Goal: Consume media (video, audio): Consume media (video, audio)

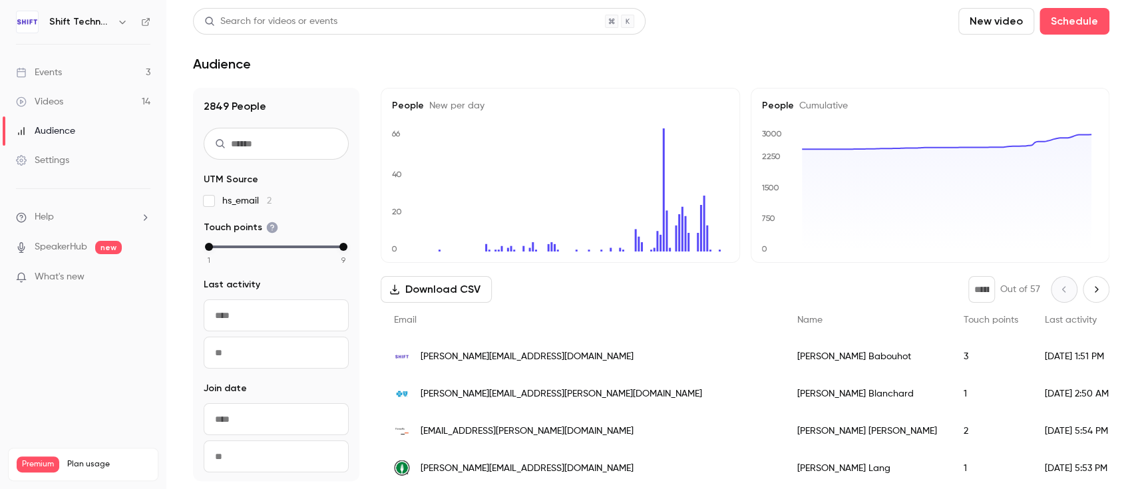
click at [46, 63] on link "Events 3" at bounding box center [83, 72] width 166 height 29
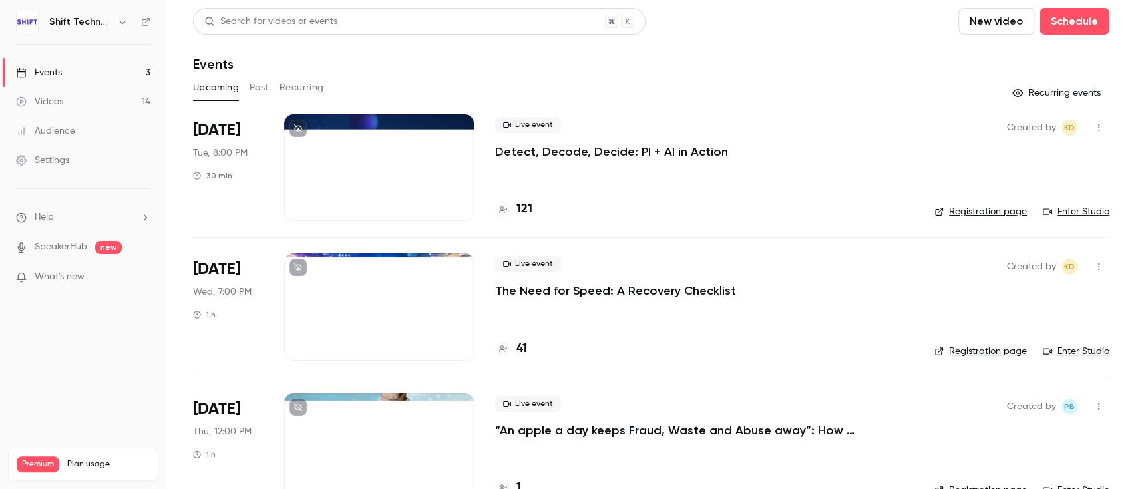
scroll to position [34, 0]
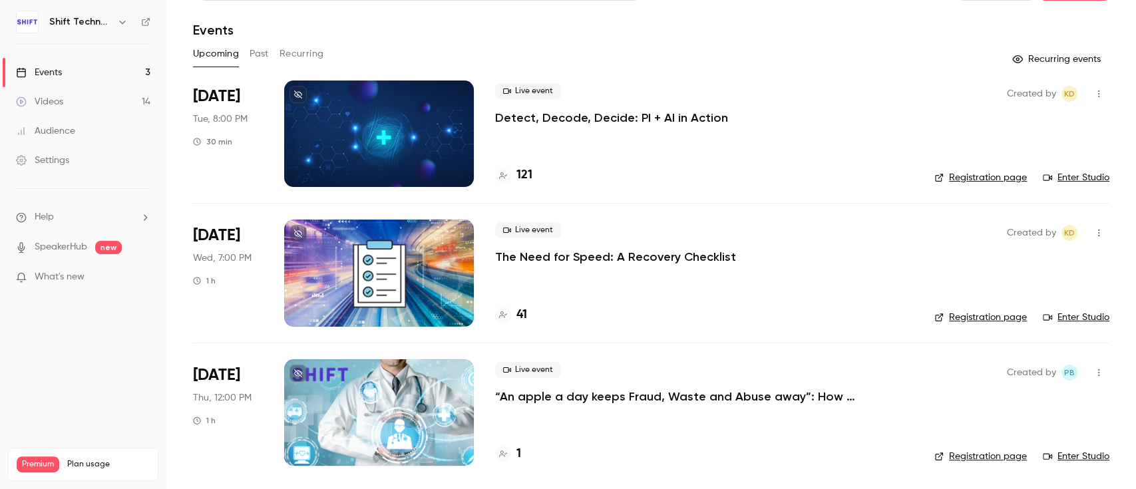
click at [77, 100] on link "Videos 14" at bounding box center [83, 101] width 166 height 29
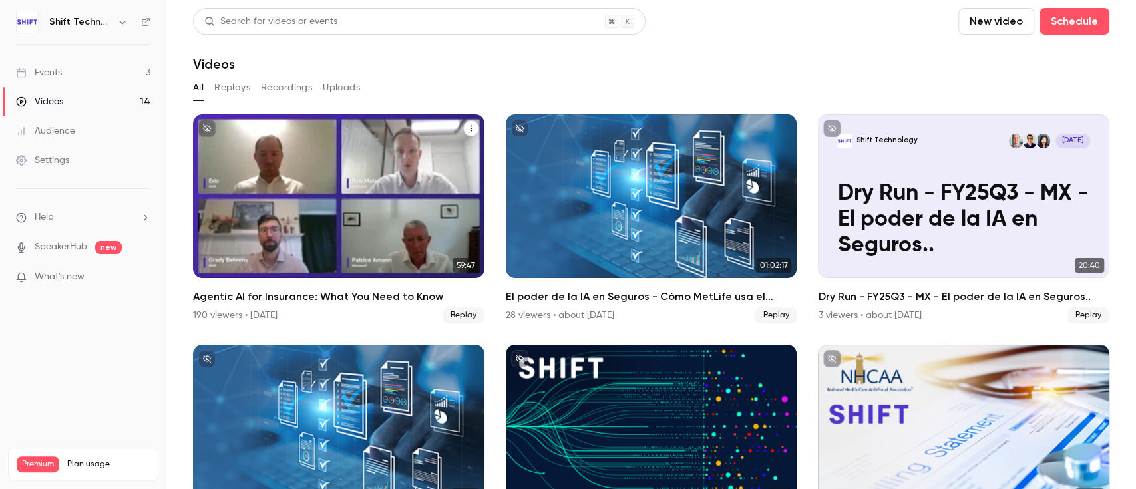
click at [347, 148] on div "Agentic AI for Insurance: What You Need to Know" at bounding box center [338, 196] width 291 height 164
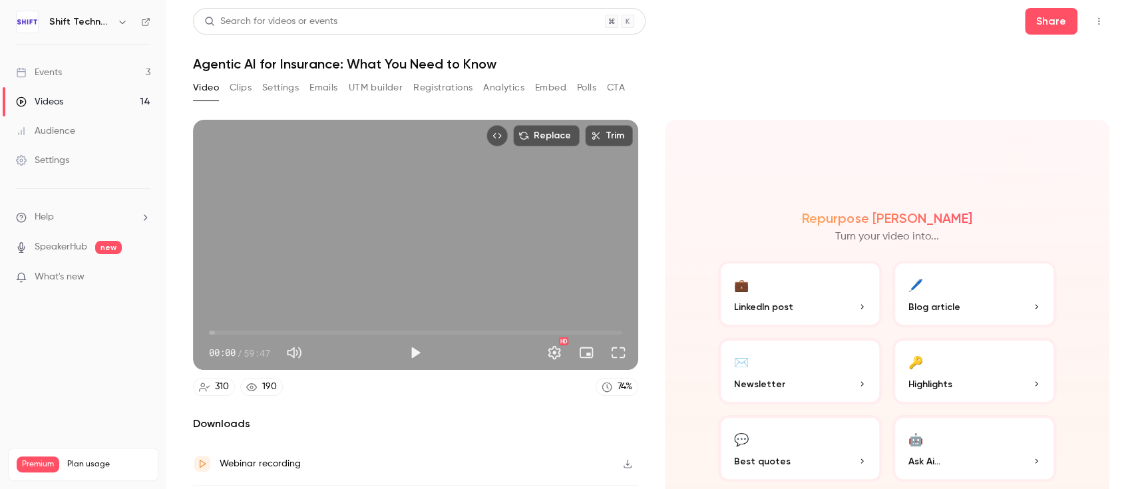
click at [436, 91] on button "Registrations" at bounding box center [442, 87] width 59 height 21
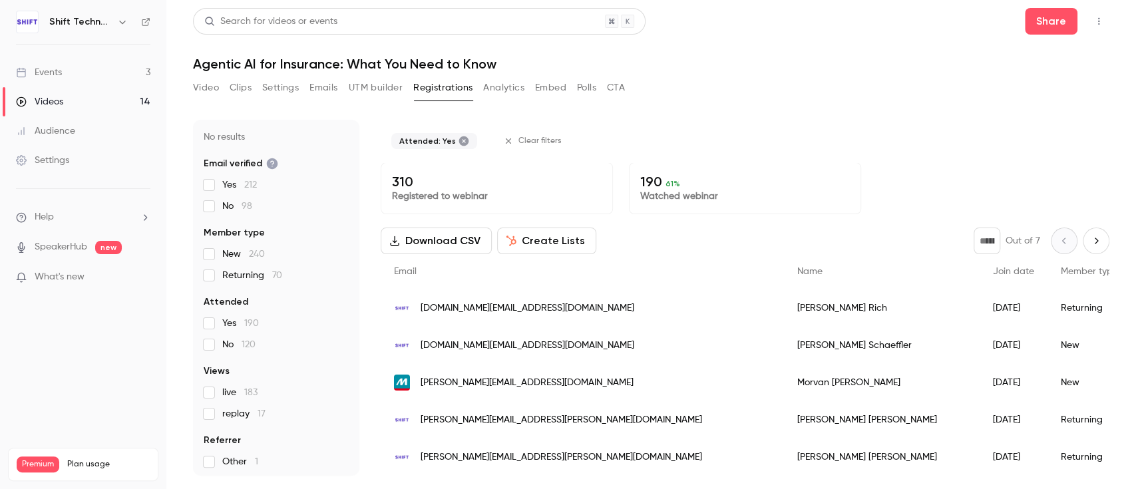
scroll to position [78, 0]
